Goal: Transaction & Acquisition: Obtain resource

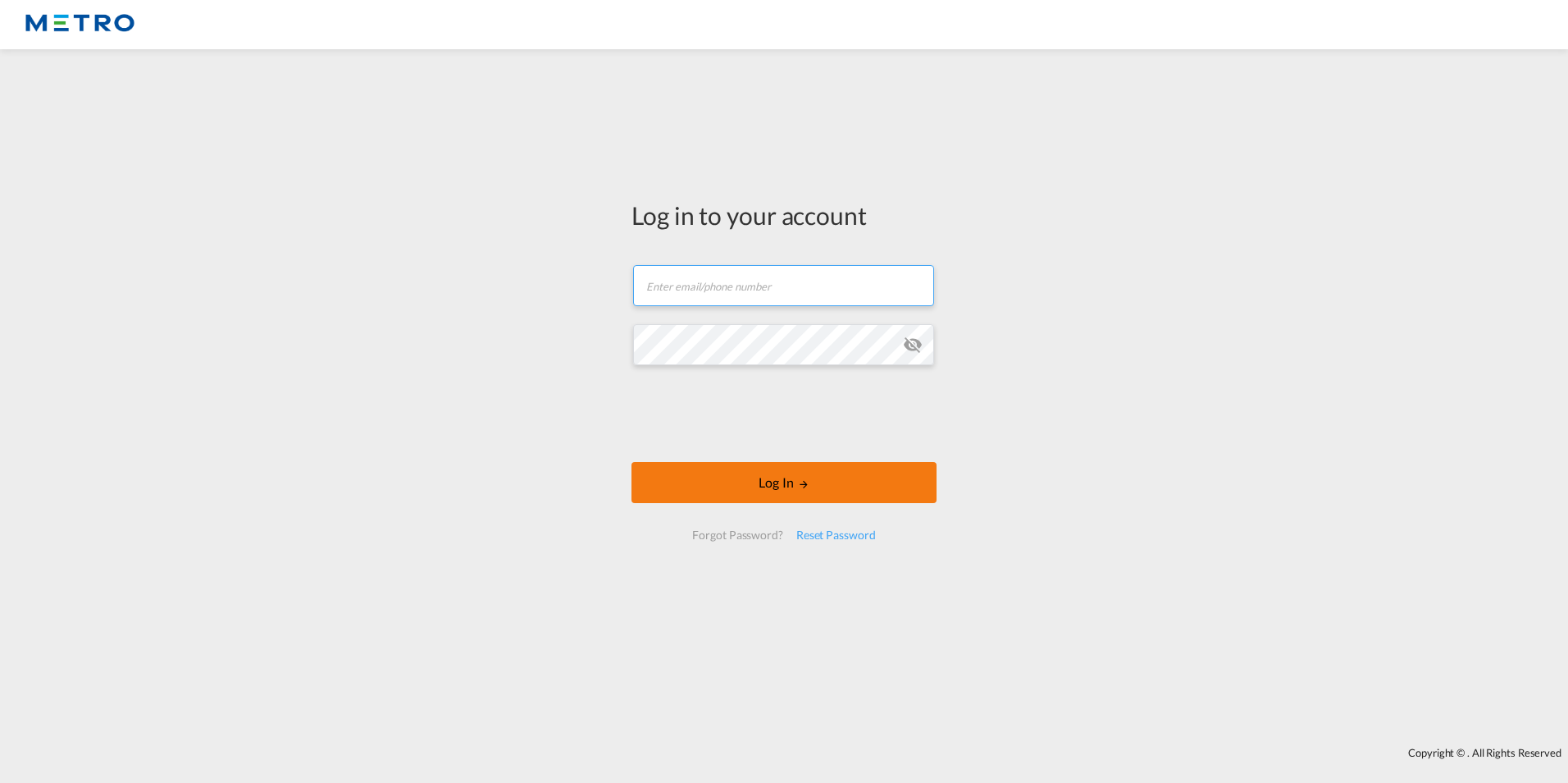
type input "[PERSON_NAME][EMAIL_ADDRESS][PERSON_NAME][DOMAIN_NAME]"
click at [763, 492] on button "Log In" at bounding box center [784, 482] width 305 height 41
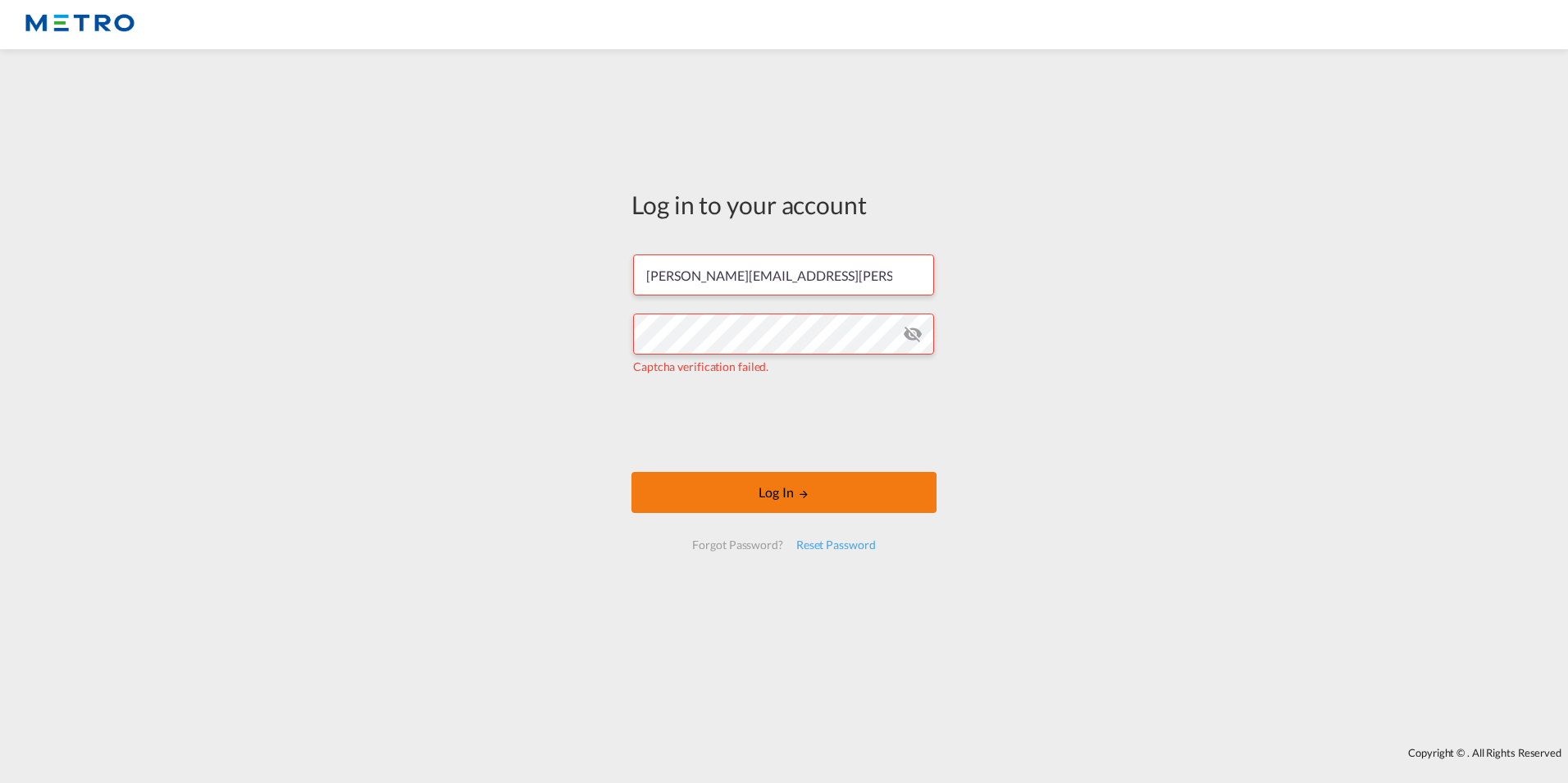
click at [817, 472] on button "Log In" at bounding box center [784, 493] width 305 height 41
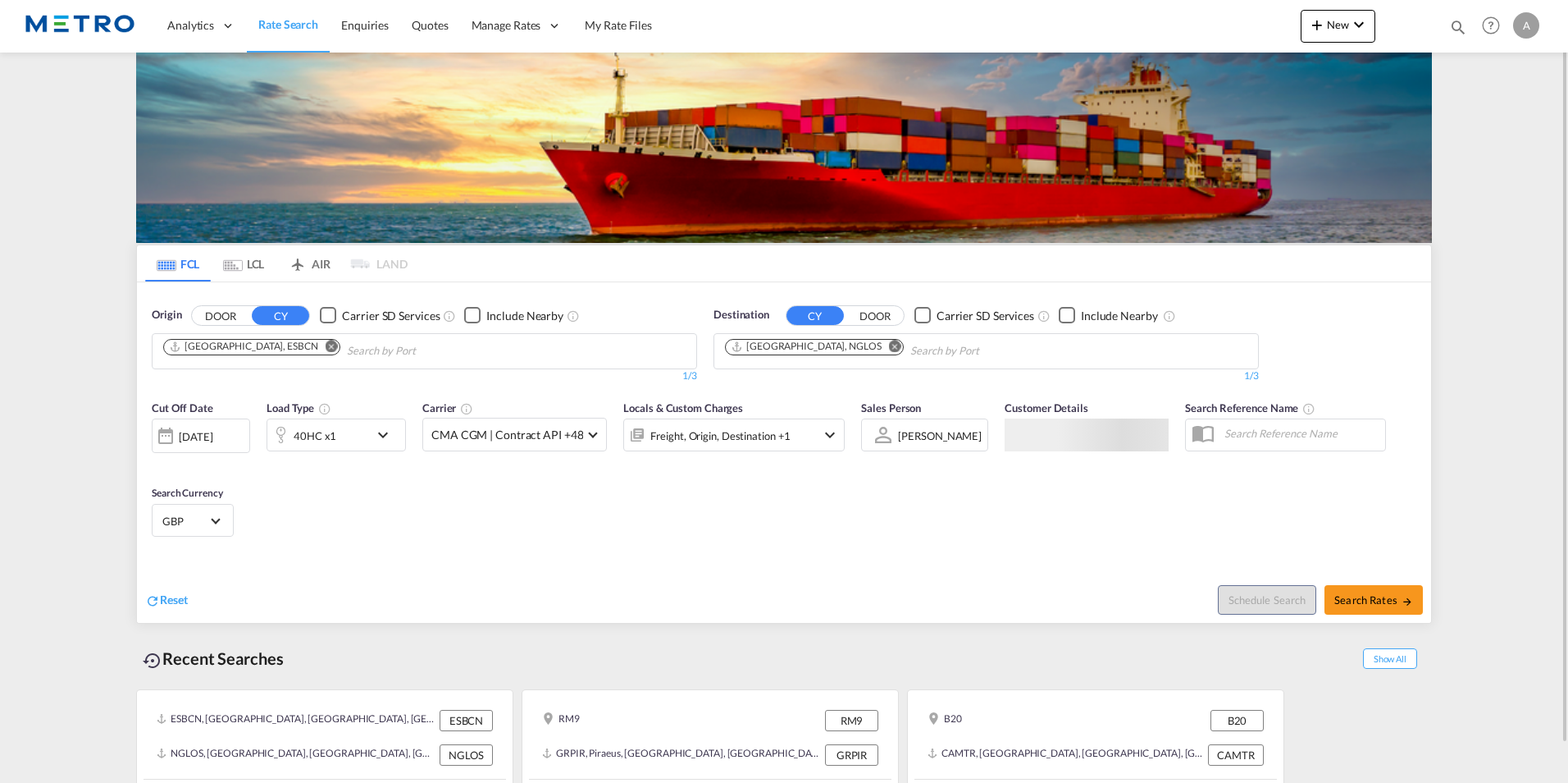
click at [326, 350] on md-icon "Remove" at bounding box center [331, 346] width 12 height 12
click at [218, 310] on button "DOOR" at bounding box center [220, 316] width 57 height 19
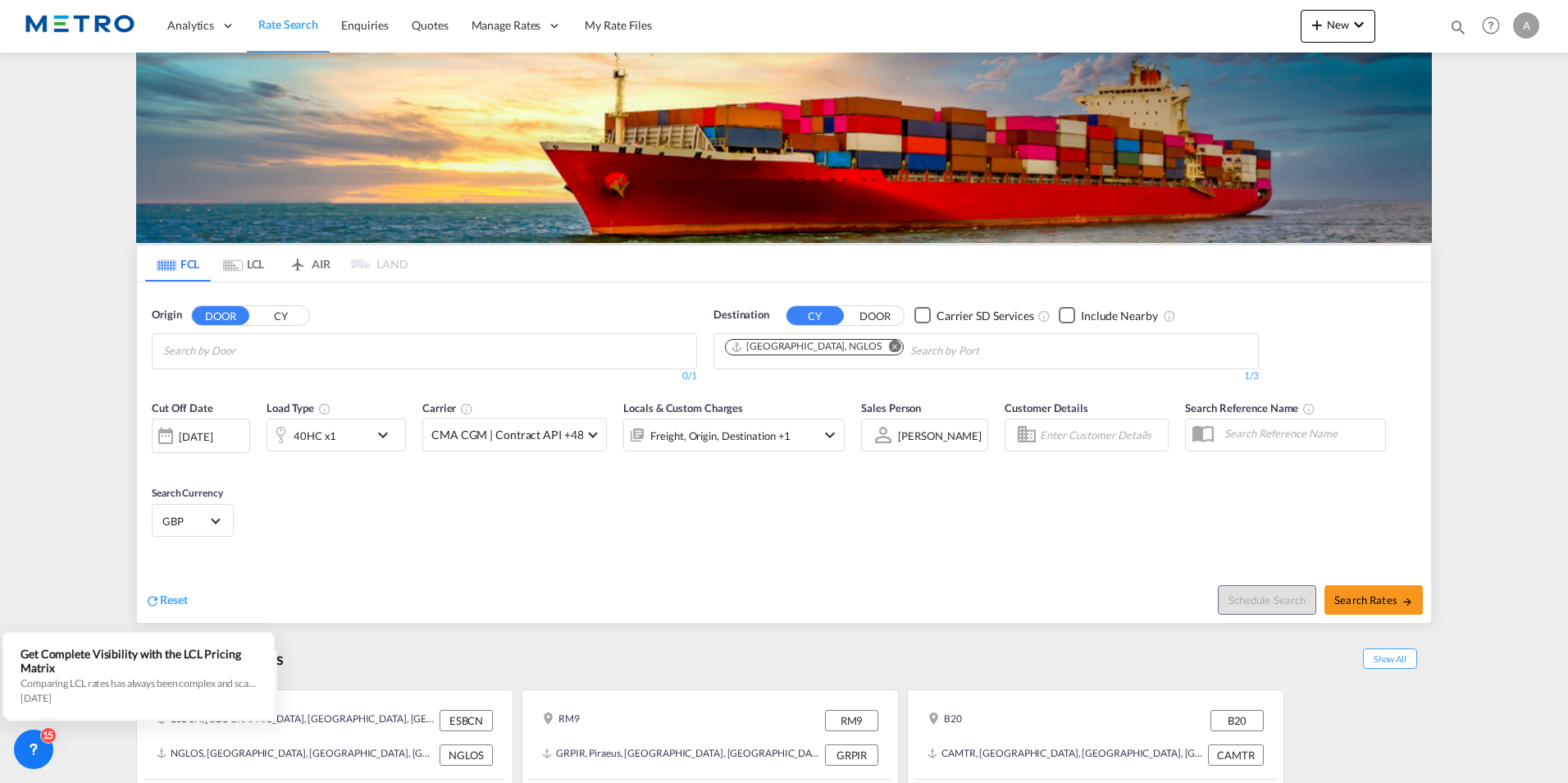
click at [266, 351] on body "Analytics Reports Dashboard Rate Search Enquiries Quotes" at bounding box center [784, 392] width 1568 height 783
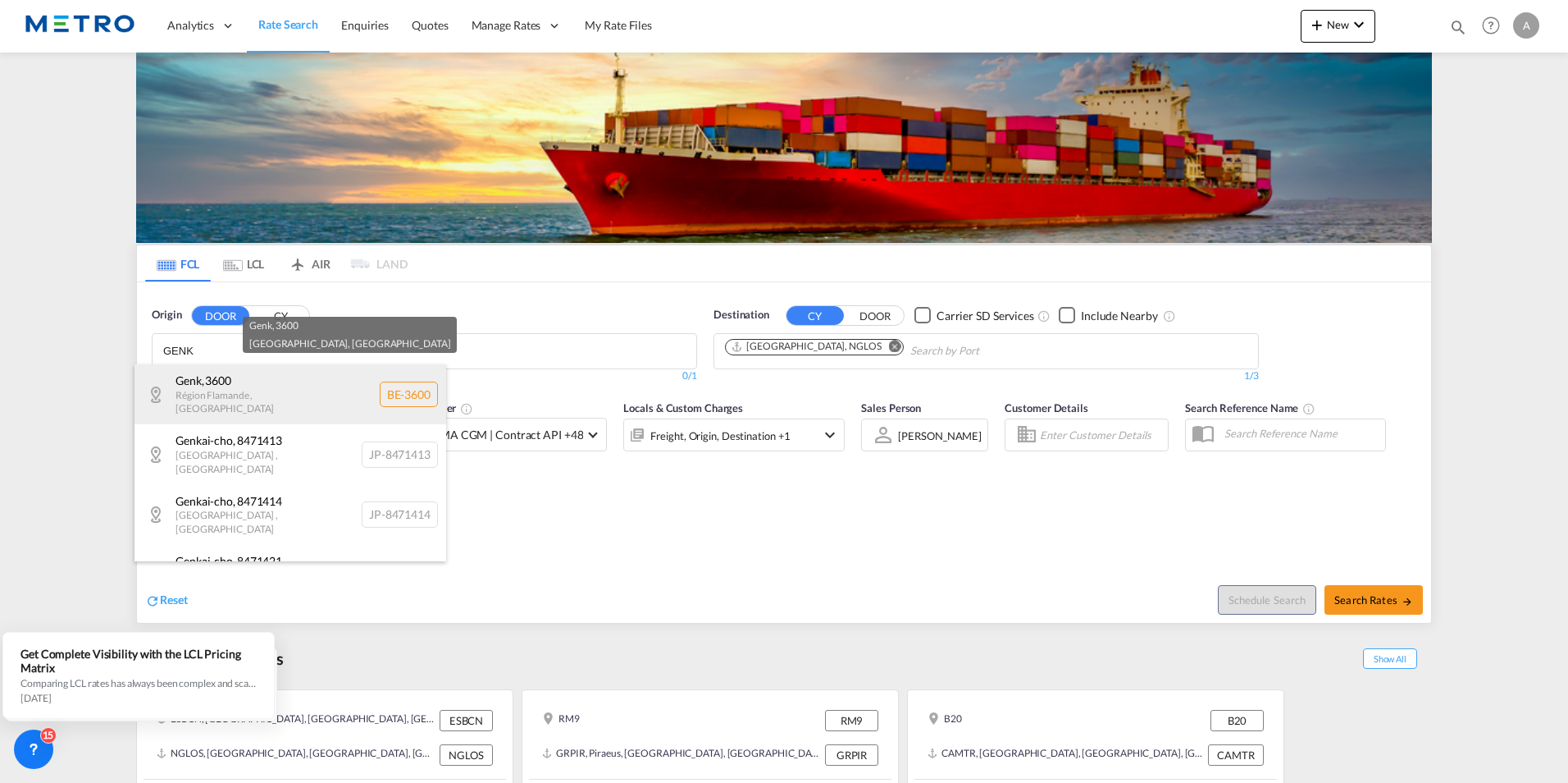
type input "GENK"
click at [234, 383] on div "Genk , 3600 Région Flamande , [GEOGRAPHIC_DATA] BE-3600" at bounding box center [290, 394] width 312 height 60
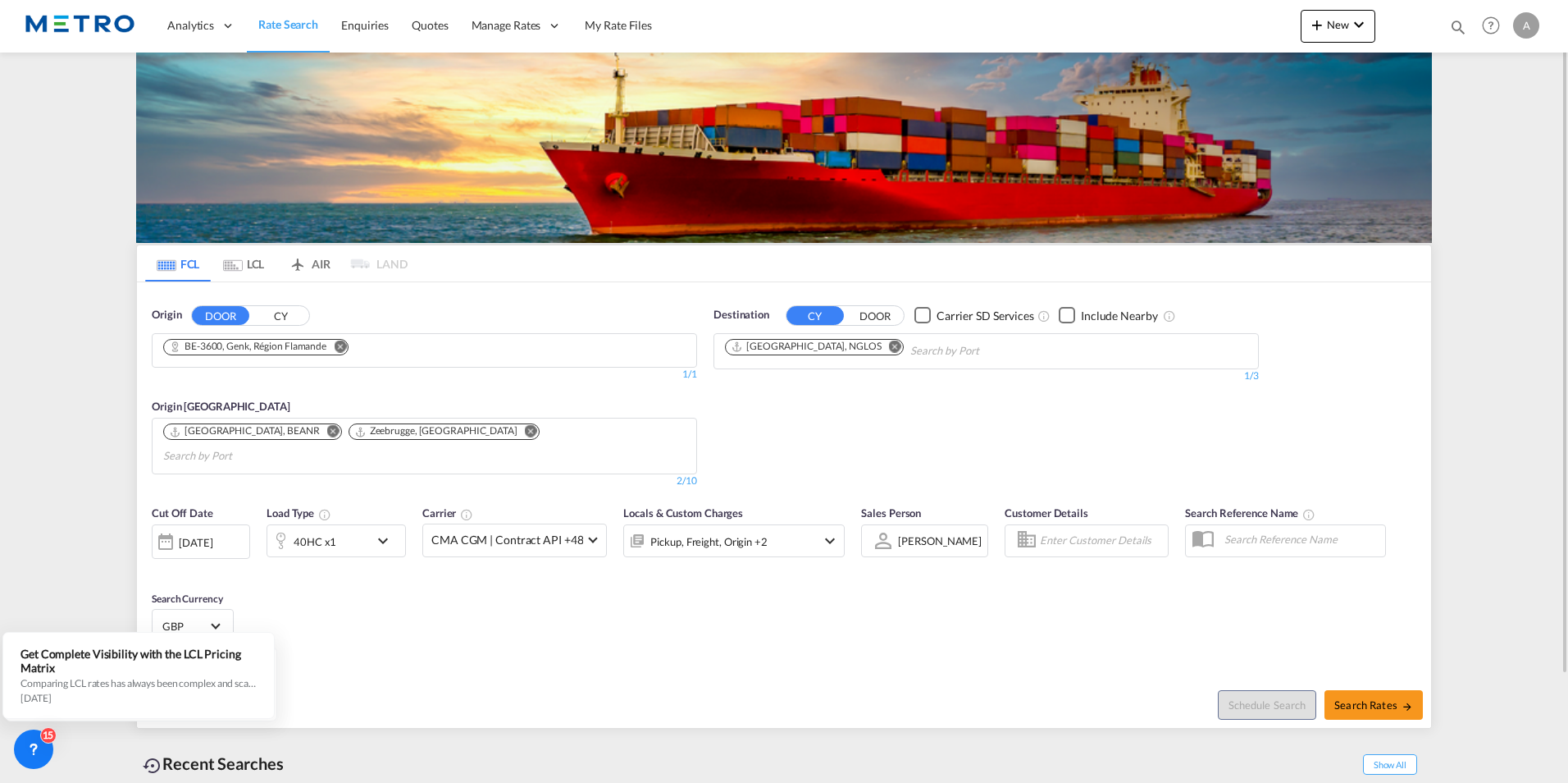
click at [888, 346] on md-icon "Remove" at bounding box center [894, 346] width 12 height 12
click at [837, 347] on input "Chips input." at bounding box center [802, 351] width 155 height 26
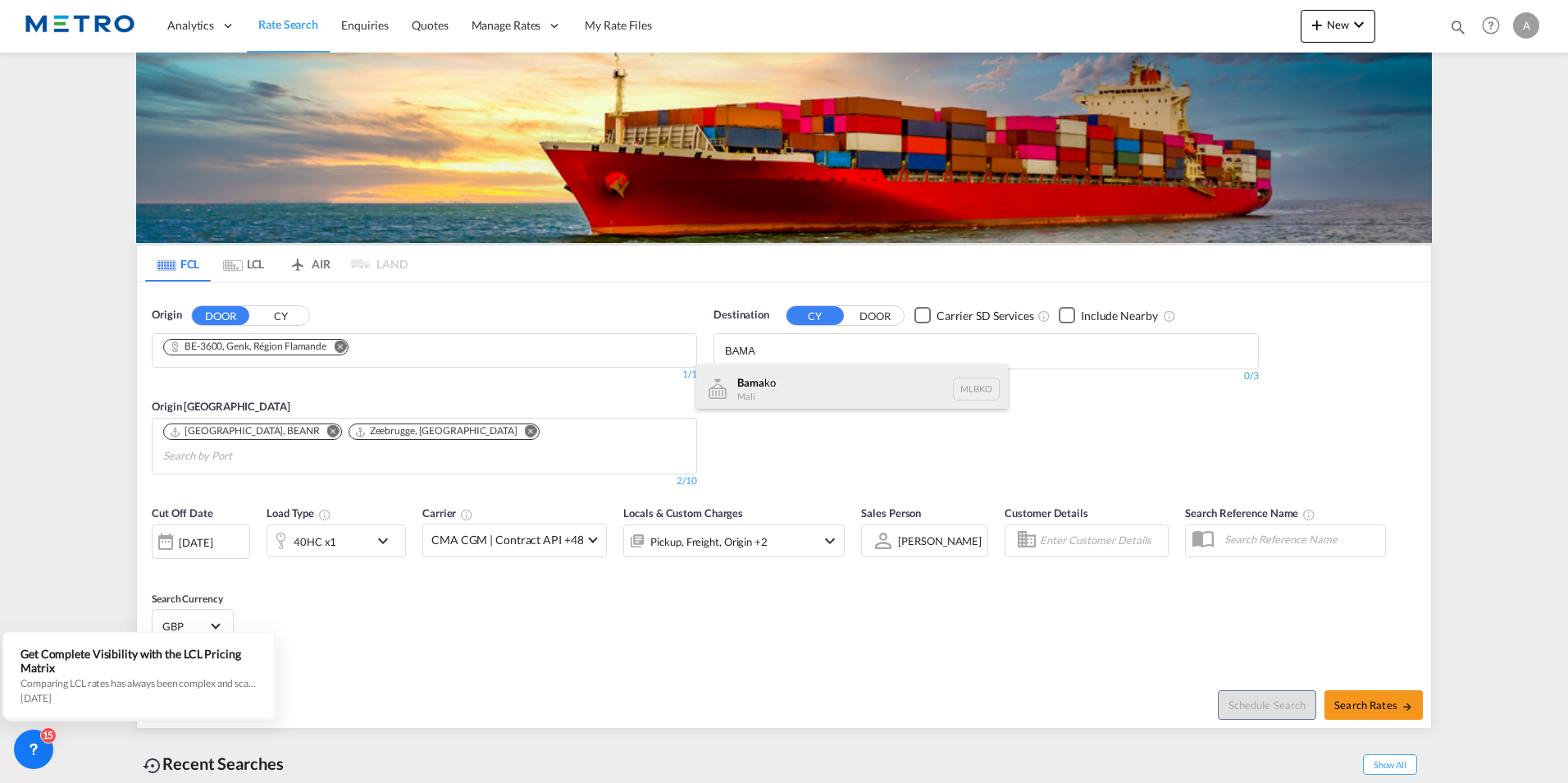
type input "BAMA"
click at [827, 372] on div "Bama ko Mali MLBKO" at bounding box center [852, 389] width 312 height 50
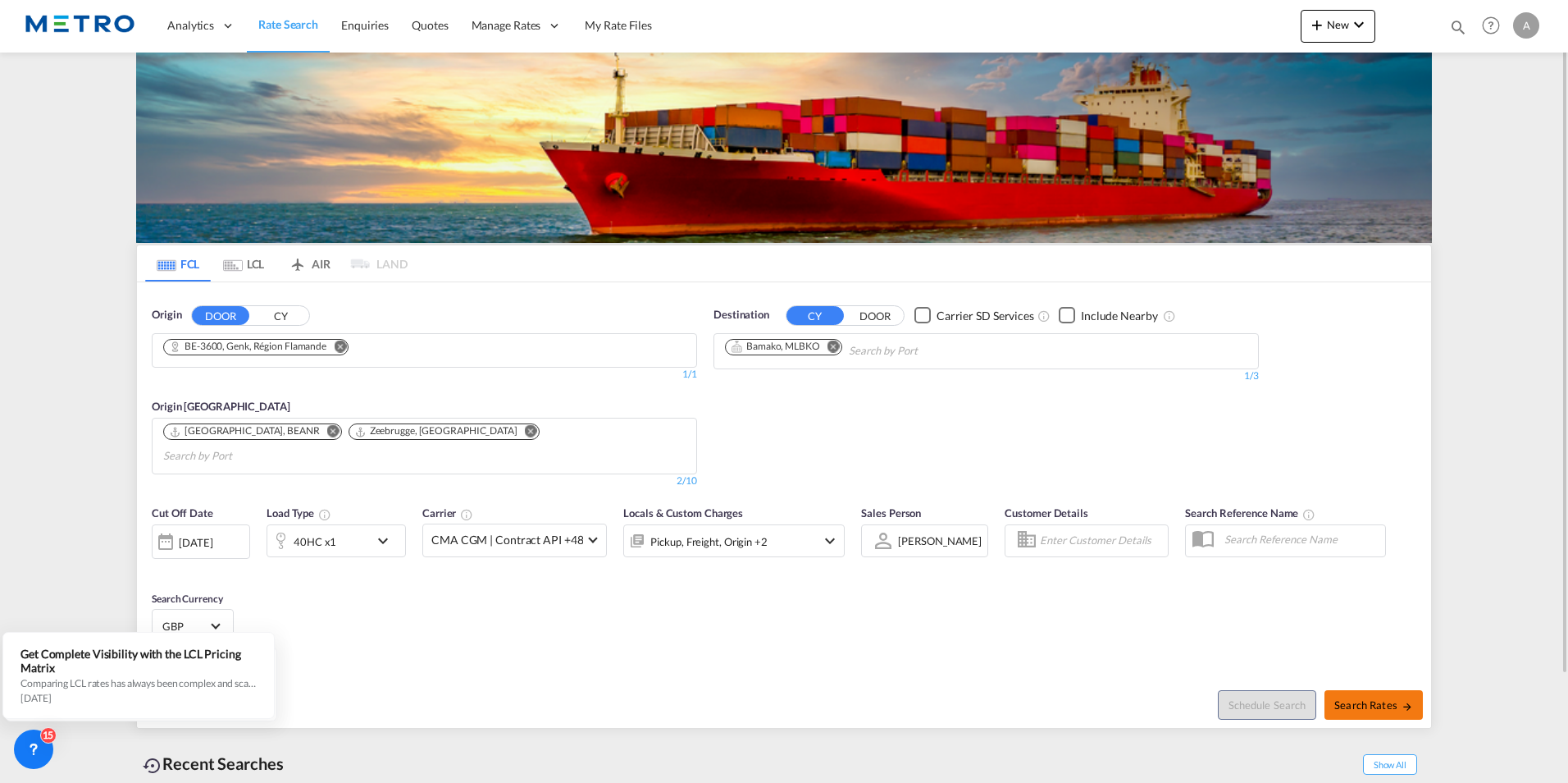
click at [1375, 690] on button "Search Rates" at bounding box center [1372, 705] width 98 height 30
type input "3600 to MLBKO / [DATE]"
